Goal: Task Accomplishment & Management: Manage account settings

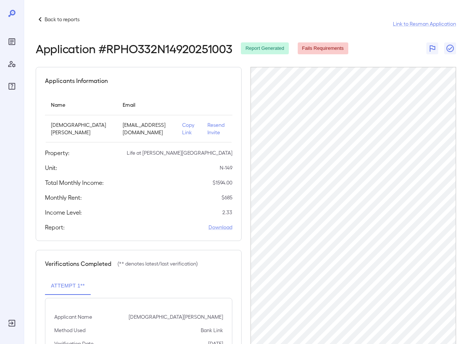
click at [57, 18] on p "Back to reports" at bounding box center [62, 19] width 35 height 7
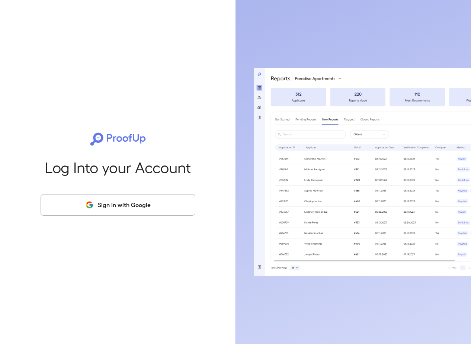
click at [125, 206] on button "Sign in with Google" at bounding box center [118, 205] width 155 height 22
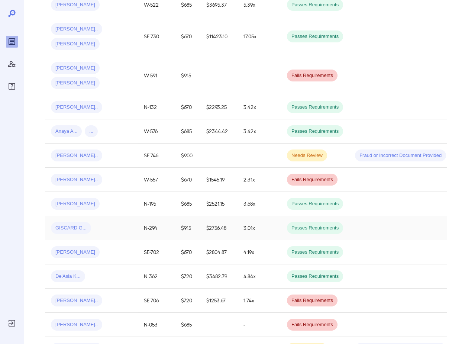
scroll to position [223, 0]
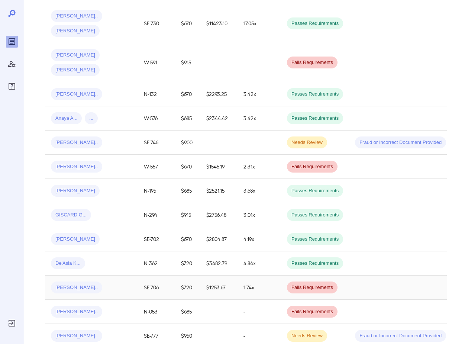
click at [64, 284] on span "Ben B..." at bounding box center [76, 287] width 51 height 7
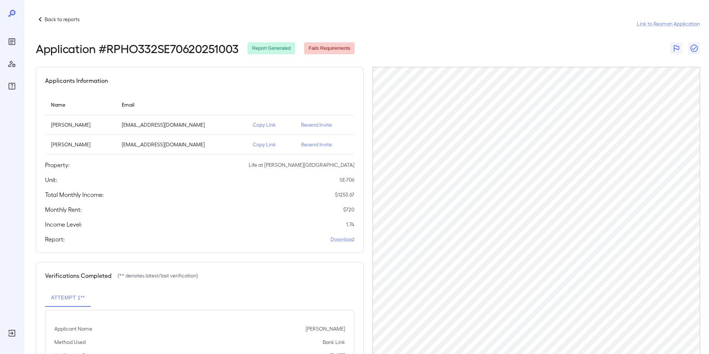
click at [313, 142] on p "Resend Invite" at bounding box center [324, 144] width 47 height 7
click at [309, 145] on p "Resend Invite" at bounding box center [324, 144] width 47 height 7
